Goal: Task Accomplishment & Management: Manage account settings

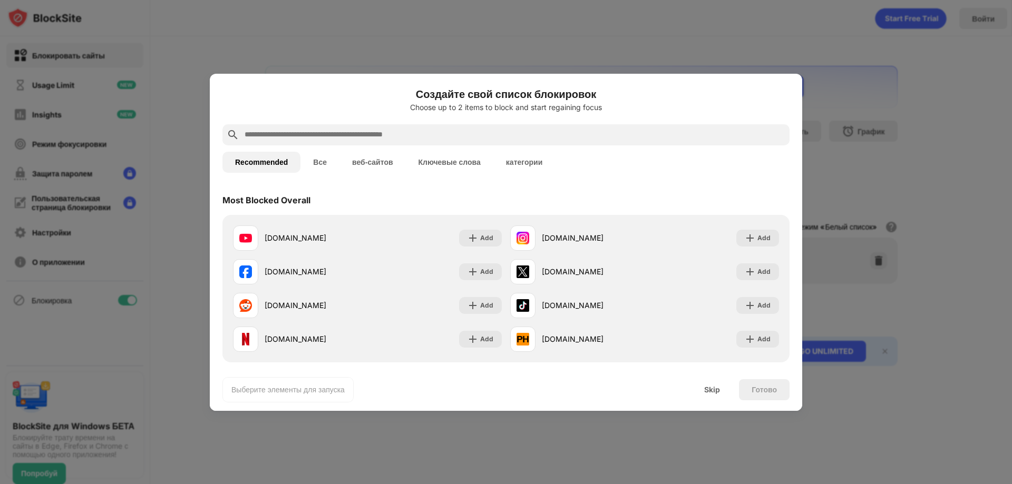
click at [329, 136] on input "text" at bounding box center [514, 135] width 542 height 13
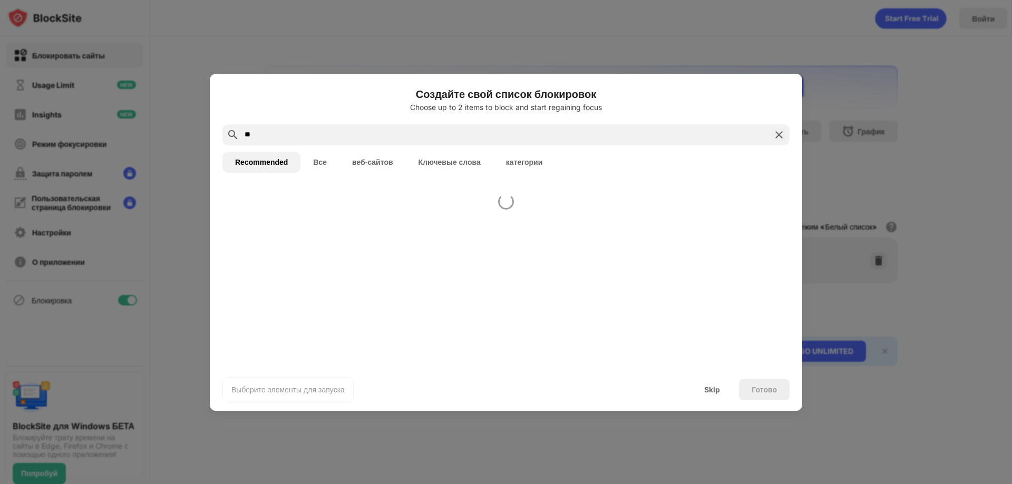
type input "*"
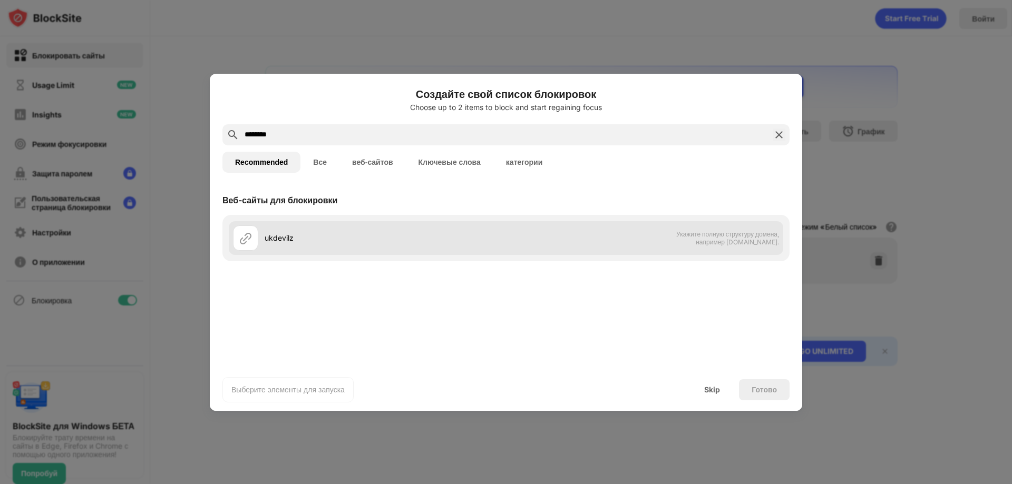
type input "********"
click at [714, 246] on div "ukdevilz Укажите полную структуру домена, например [DOMAIN_NAME]." at bounding box center [506, 238] width 554 height 34
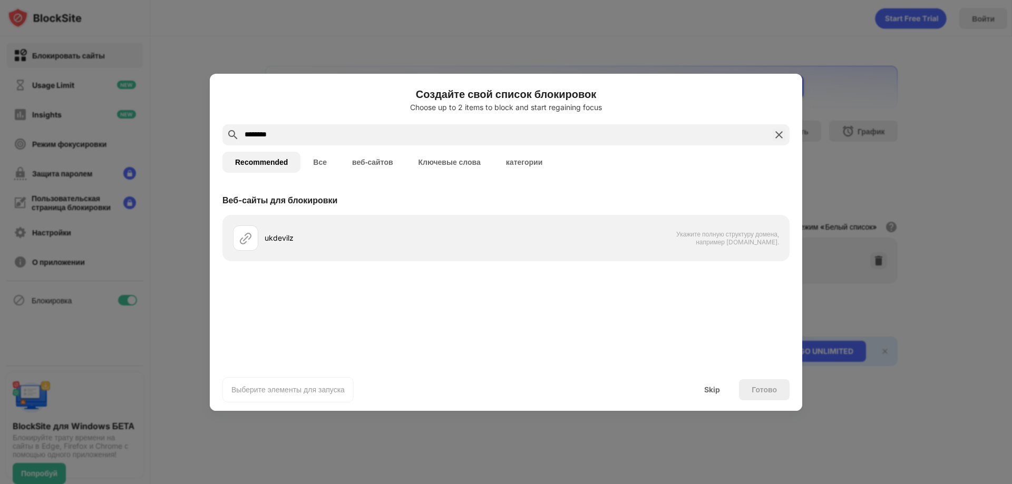
click at [402, 220] on div "ukdevilz Укажите полную структуру домена, например [DOMAIN_NAME]." at bounding box center [505, 238] width 567 height 46
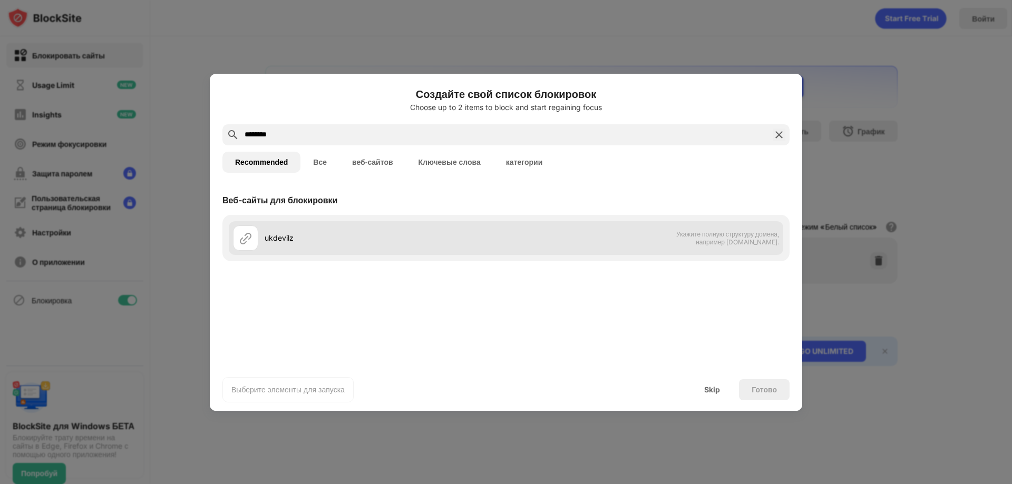
click at [412, 232] on div "ukdevilz" at bounding box center [385, 237] width 241 height 11
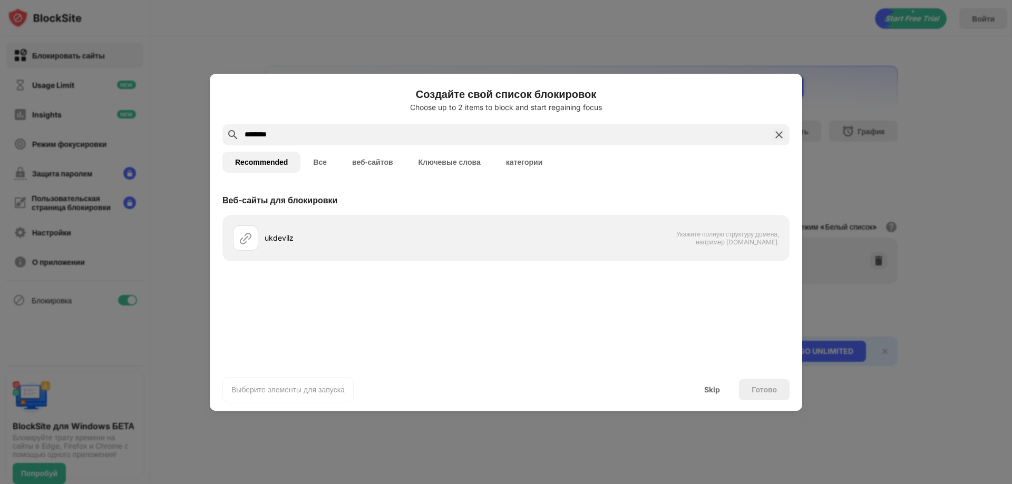
click at [712, 390] on div "Skip" at bounding box center [712, 390] width 16 height 8
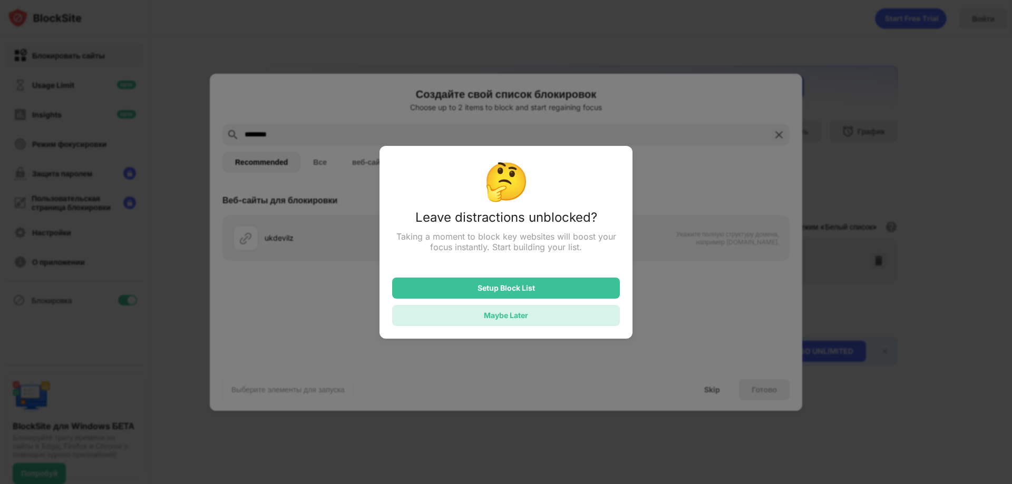
click at [518, 316] on div "Maybe Later" at bounding box center [506, 315] width 44 height 9
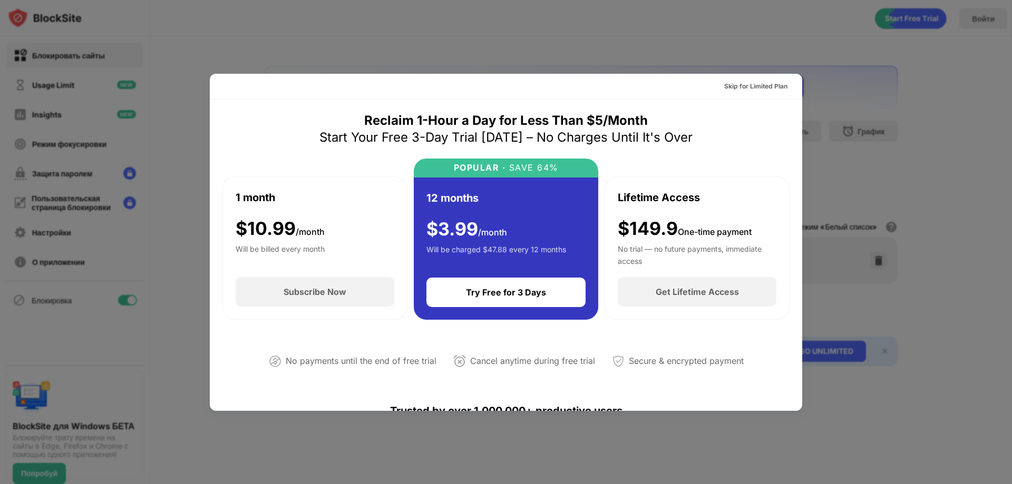
click at [801, 46] on div at bounding box center [506, 242] width 1012 height 484
click at [760, 83] on div "Skip for Limited Plan" at bounding box center [755, 86] width 63 height 11
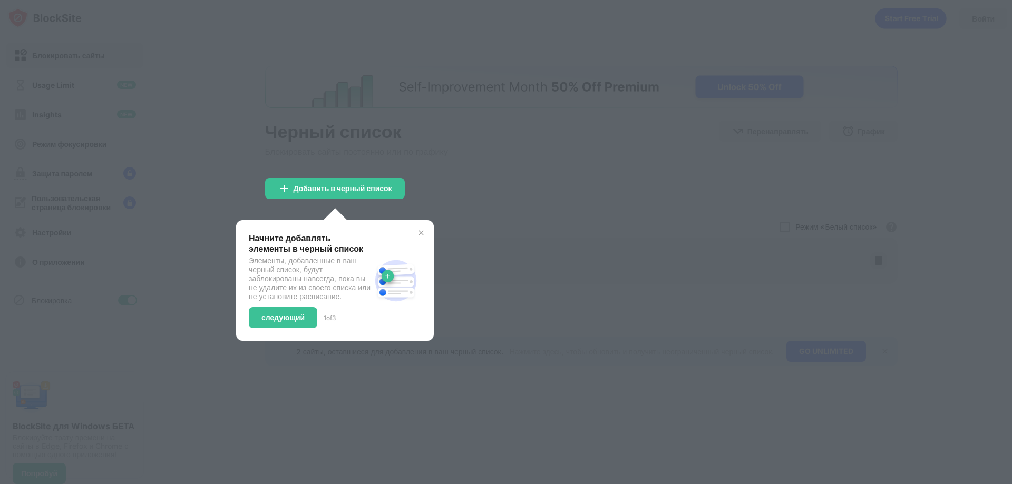
click at [491, 106] on div at bounding box center [506, 242] width 1012 height 484
click at [524, 168] on div at bounding box center [506, 242] width 1012 height 484
click at [317, 167] on div at bounding box center [506, 242] width 1012 height 484
click at [302, 322] on div "следующий" at bounding box center [282, 318] width 43 height 8
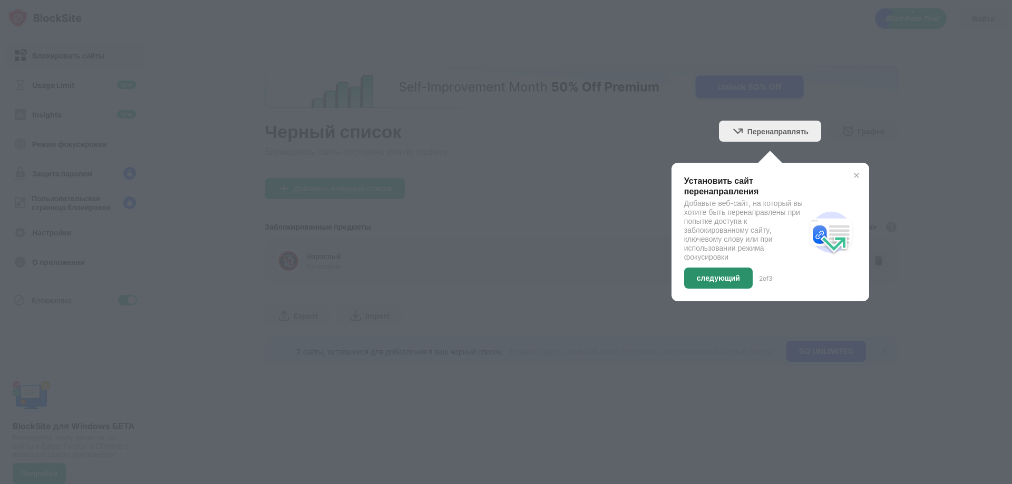
click at [729, 278] on div "следующий" at bounding box center [718, 278] width 43 height 8
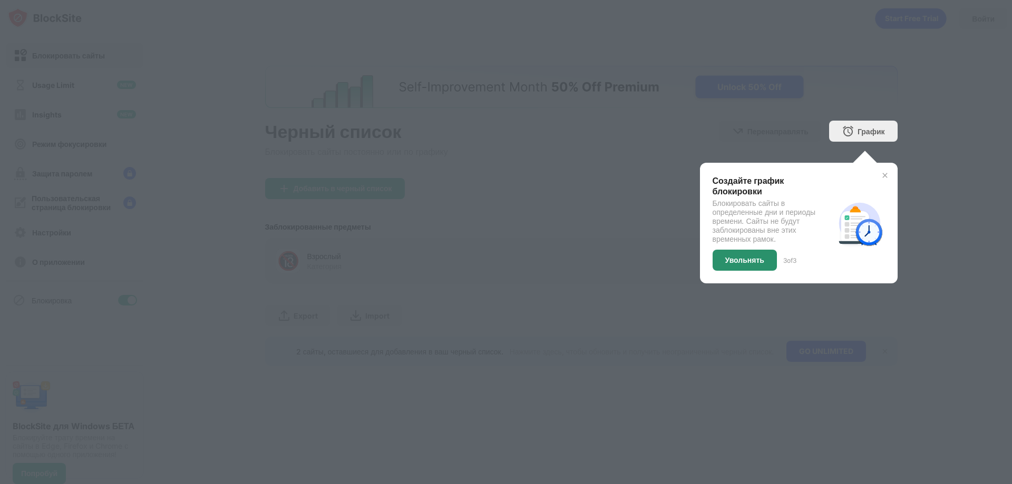
click at [740, 265] on div "Увольнять" at bounding box center [744, 260] width 64 height 21
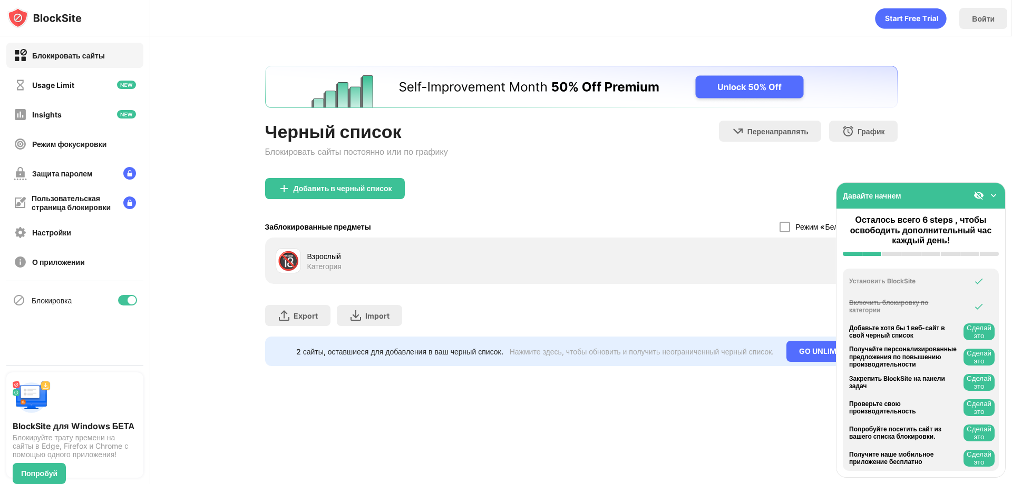
drag, startPoint x: 631, startPoint y: 265, endPoint x: 1011, endPoint y: 231, distance: 381.5
click at [632, 265] on div "🔞 Взрослый Категория" at bounding box center [581, 261] width 620 height 34
click at [997, 196] on img at bounding box center [993, 195] width 11 height 11
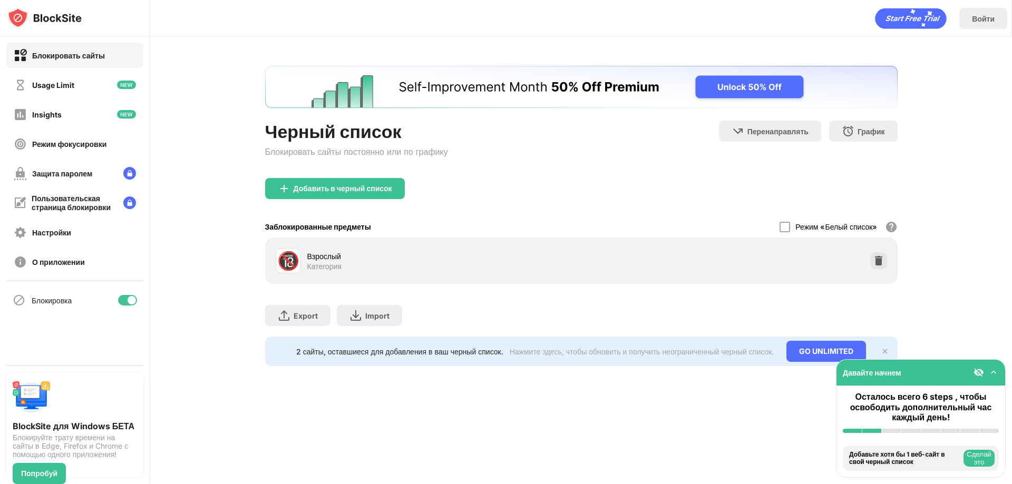
click at [785, 228] on div "Режим «Белый список» Заблокируйте все веб-сайты, кроме тех, которые находятся в…" at bounding box center [838, 227] width 118 height 22
click at [779, 223] on div at bounding box center [784, 227] width 11 height 11
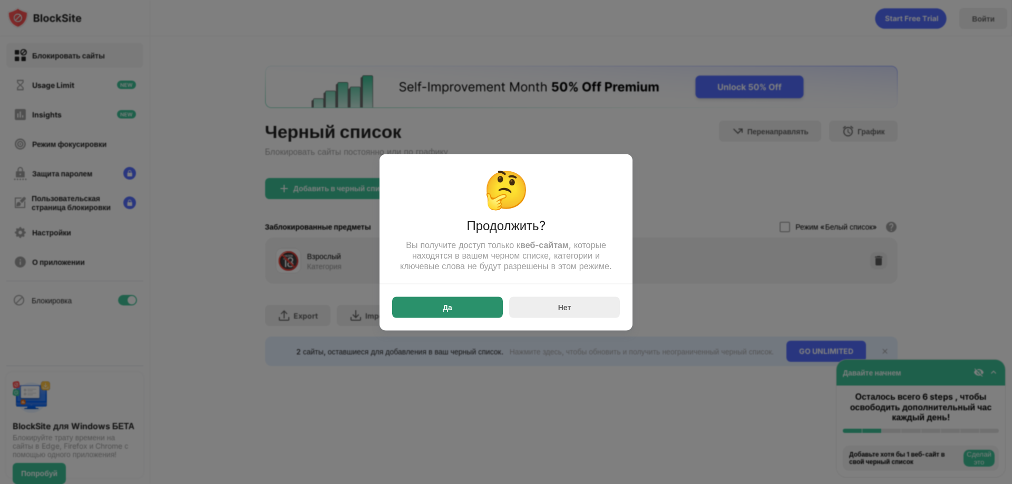
click at [448, 306] on div "Да" at bounding box center [447, 307] width 9 height 8
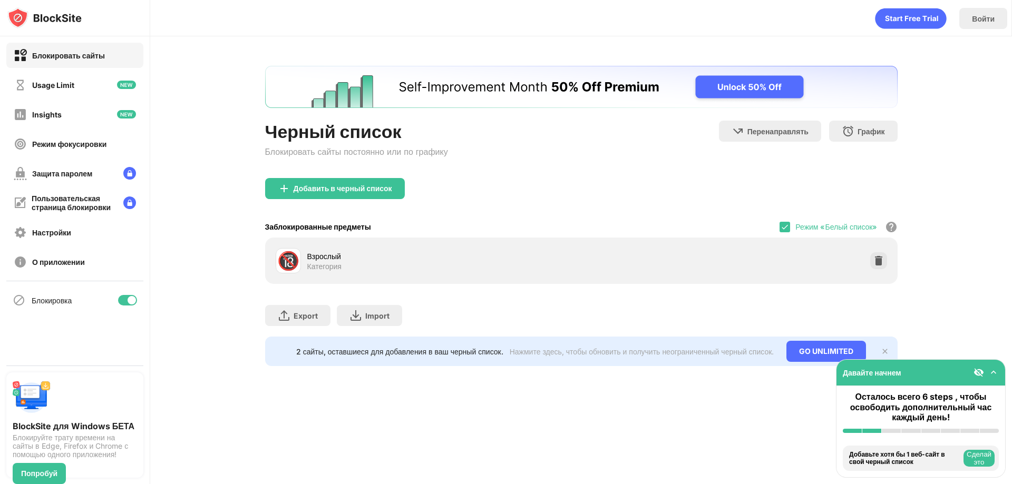
click at [274, 269] on div "🔞 Взрослый Категория" at bounding box center [581, 261] width 620 height 34
click at [358, 276] on div "🔞 Взрослый Категория" at bounding box center [581, 261] width 620 height 34
click at [360, 194] on div "Добавить в черный список" at bounding box center [335, 188] width 140 height 21
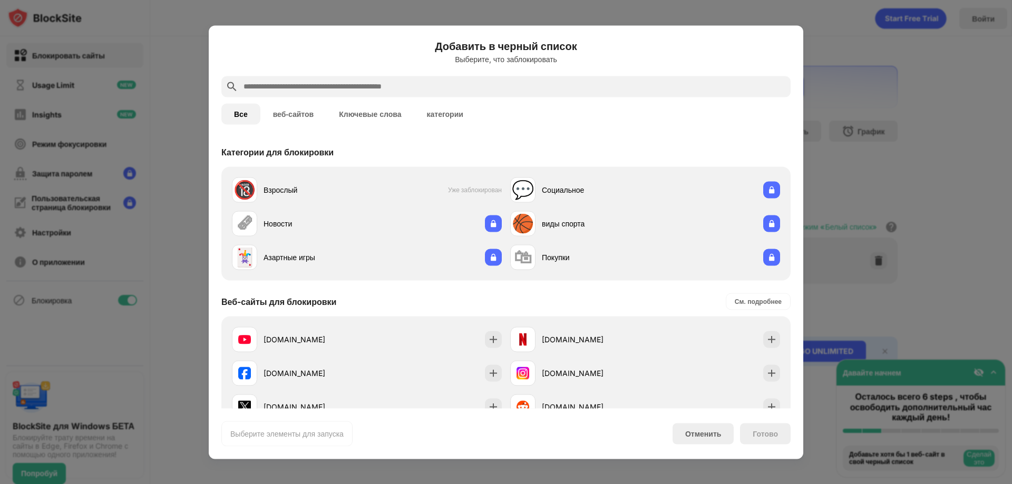
click at [312, 85] on input "text" at bounding box center [514, 86] width 544 height 13
type input "*"
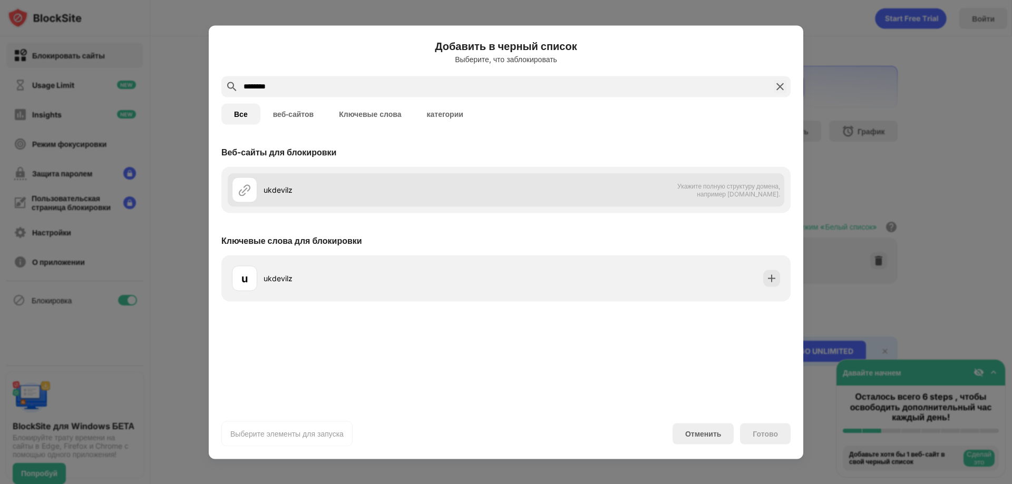
type input "********"
click at [474, 175] on div "ukdevilz Укажите полную структуру домена, например [DOMAIN_NAME]." at bounding box center [506, 190] width 557 height 34
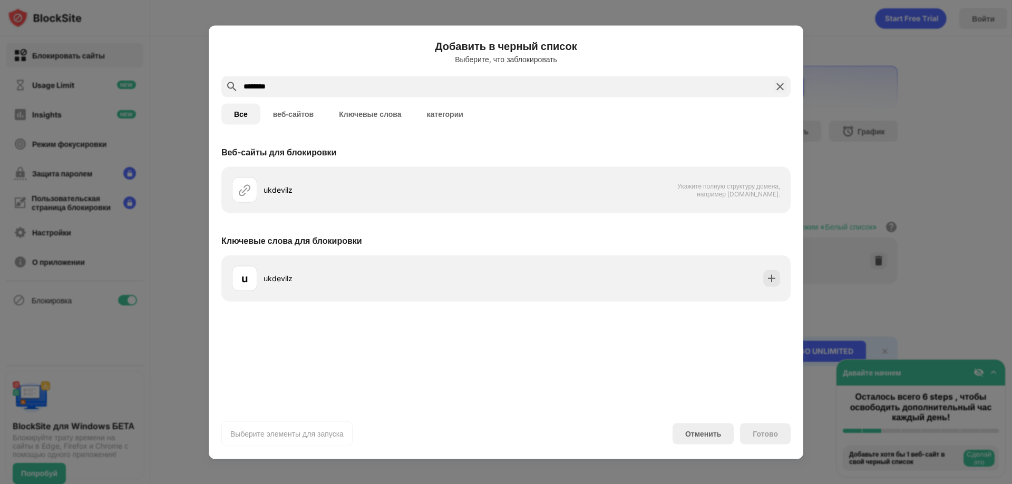
drag, startPoint x: 474, startPoint y: 189, endPoint x: 452, endPoint y: 300, distance: 113.4
click at [456, 302] on div "Веб-сайты для блокировки ukdevilz Укажите полную структуру домена, например [DO…" at bounding box center [506, 272] width 594 height 271
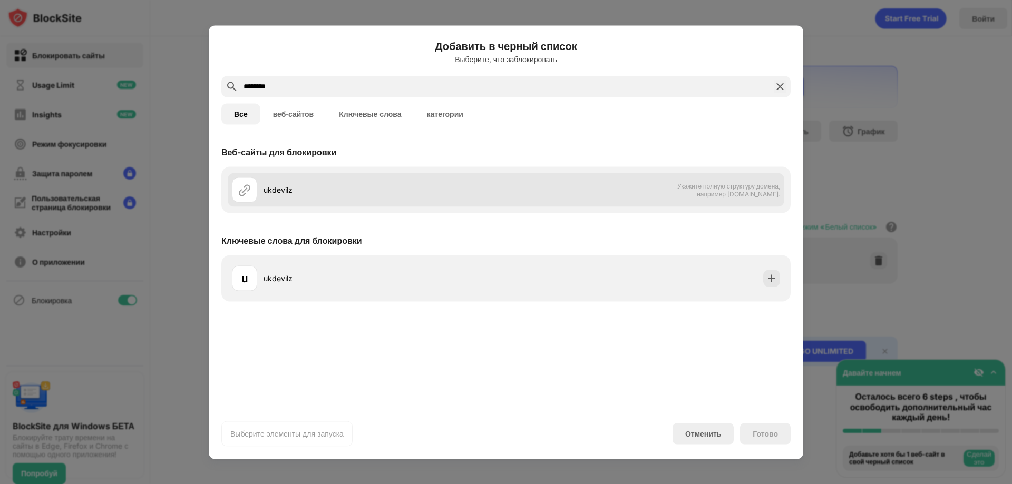
click at [290, 188] on div "ukdevilz" at bounding box center [384, 189] width 242 height 11
drag, startPoint x: 290, startPoint y: 188, endPoint x: 280, endPoint y: 188, distance: 10.5
click at [280, 188] on div "ukdevilz" at bounding box center [384, 189] width 242 height 11
click at [290, 185] on div "ukdevilz" at bounding box center [384, 189] width 242 height 11
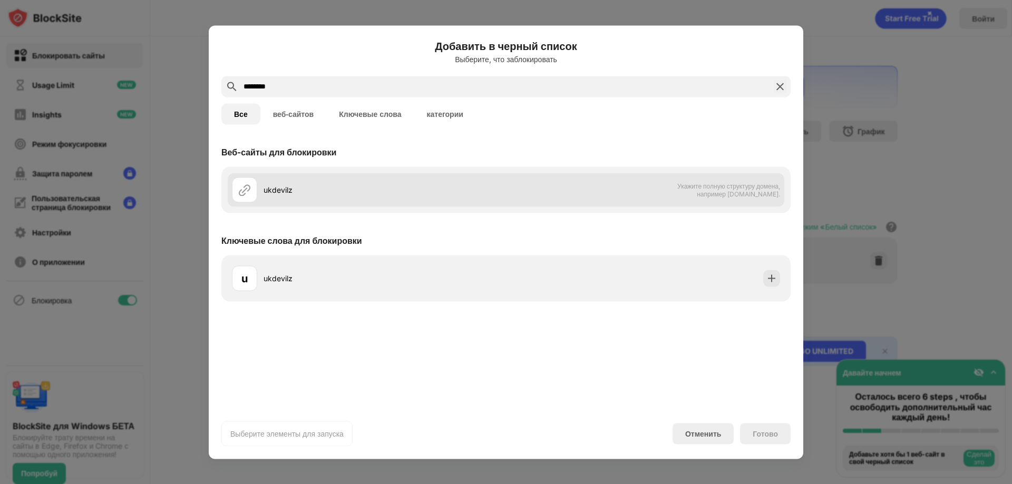
click at [290, 185] on div "ukdevilz" at bounding box center [384, 189] width 242 height 11
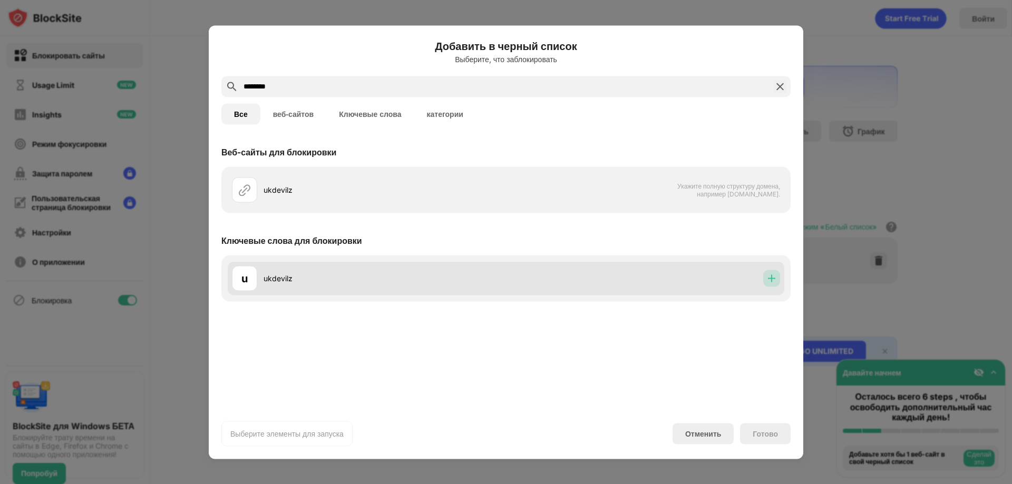
click at [769, 280] on img at bounding box center [771, 278] width 11 height 11
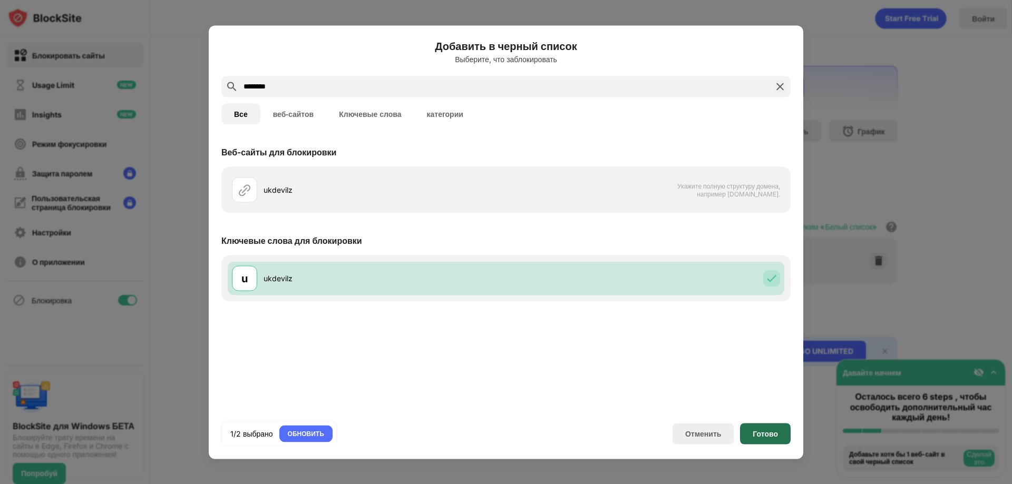
click at [775, 425] on div "Готово" at bounding box center [765, 433] width 51 height 21
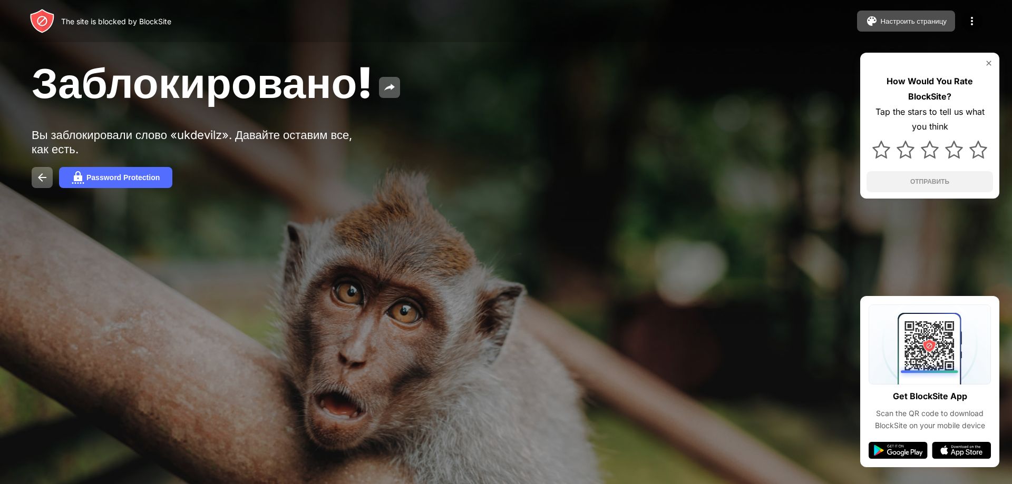
click at [613, 102] on div "Заблокировано!" at bounding box center [411, 82] width 759 height 51
